Goal: Navigation & Orientation: Find specific page/section

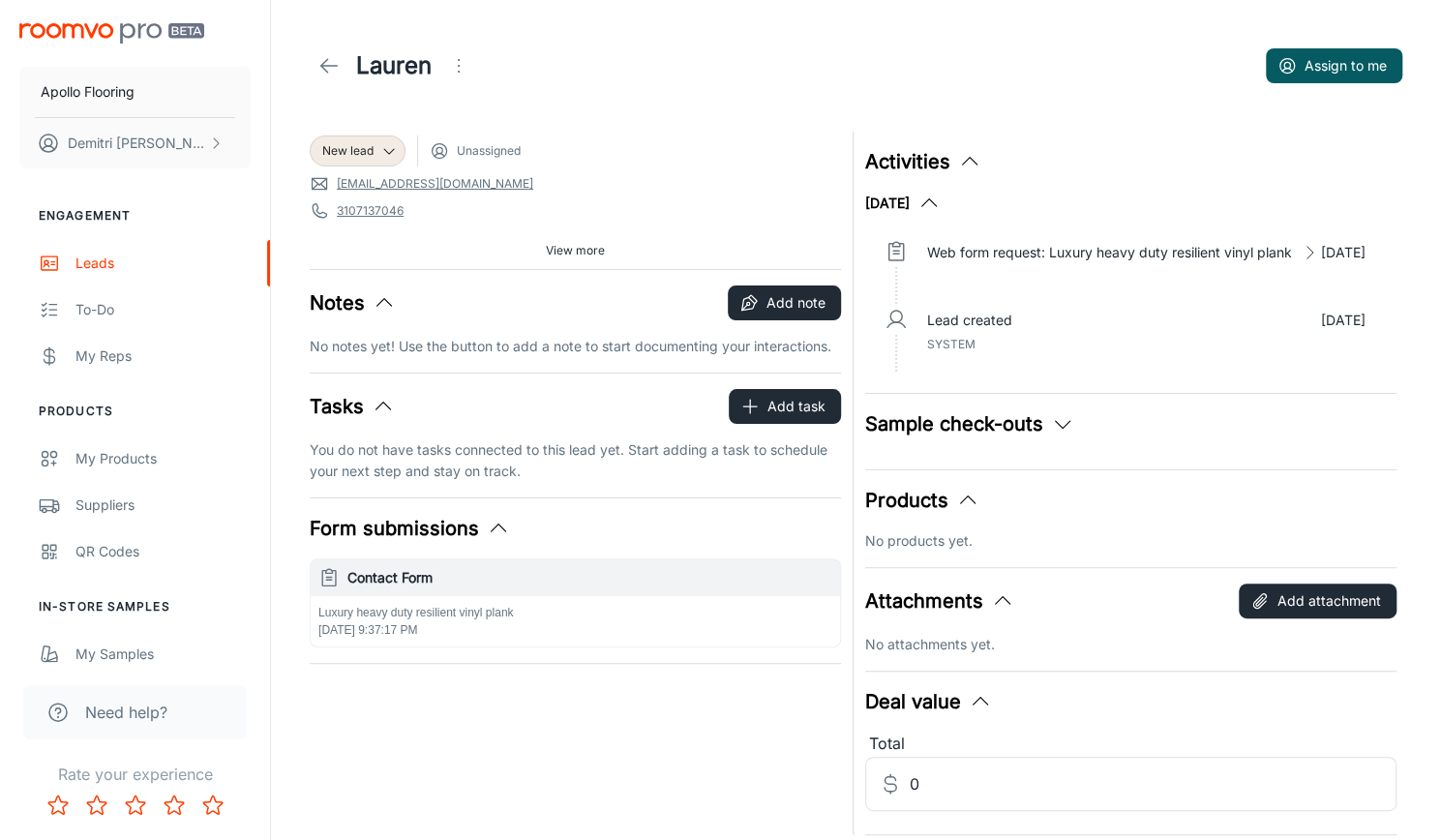
click at [87, 34] on img "scrollable content" at bounding box center [112, 33] width 185 height 20
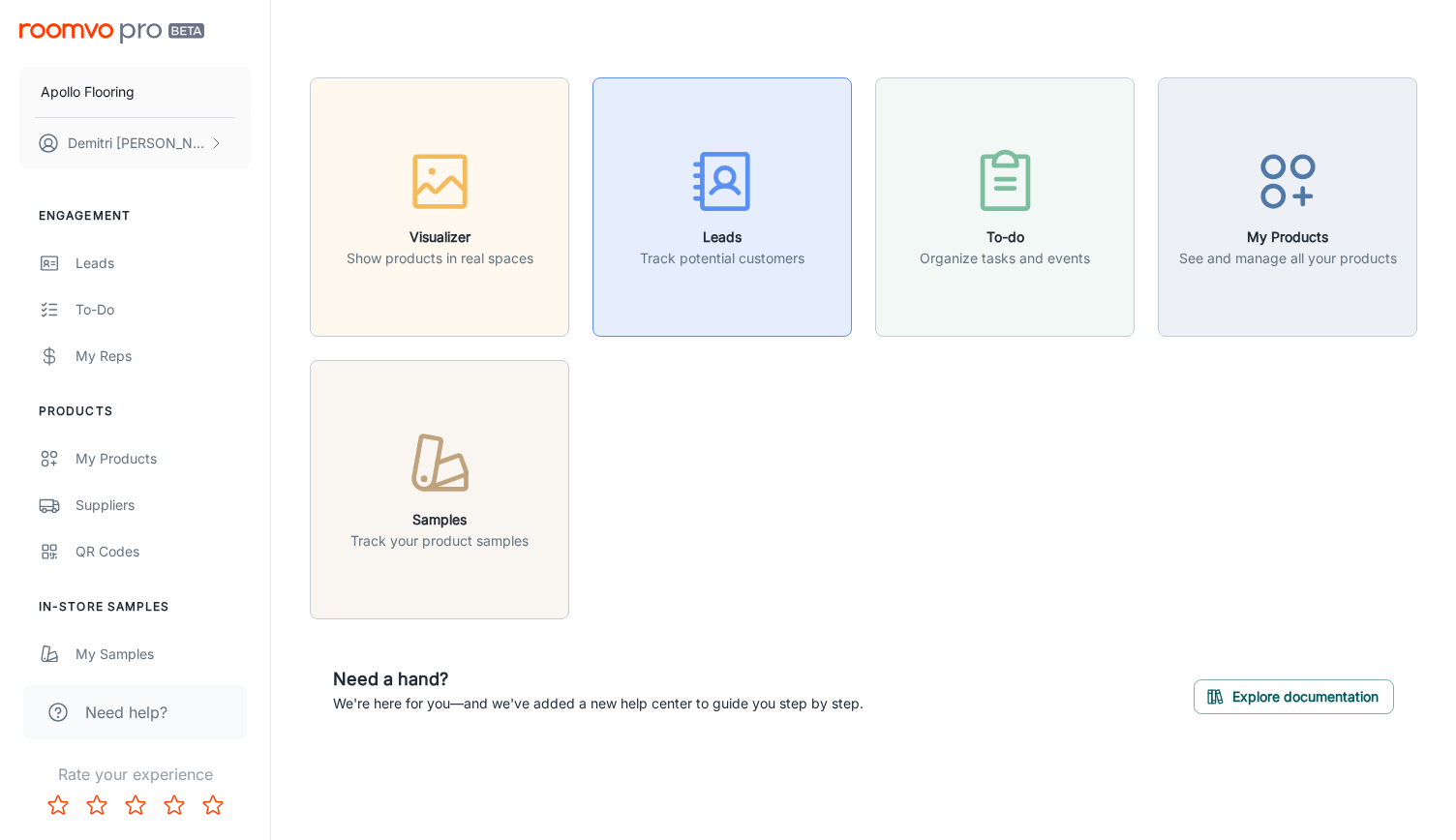
click at [643, 233] on h6 "Leads" at bounding box center [722, 237] width 165 height 21
